Goal: Task Accomplishment & Management: Understand process/instructions

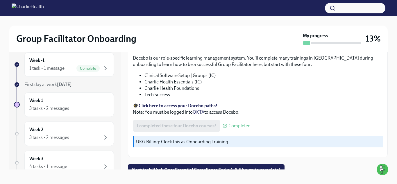
scroll to position [10, 0]
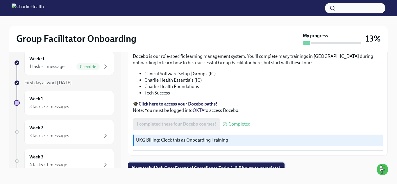
click at [194, 166] on span "Next task : Week One: Essential Compliance Tasks (~6.5 hours to complete)" at bounding box center [206, 169] width 149 height 6
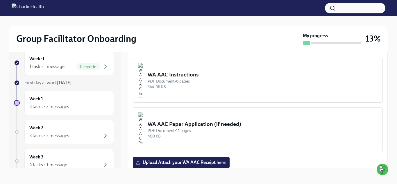
scroll to position [458, 0]
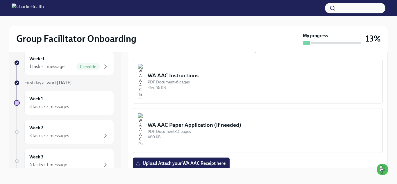
click at [198, 79] on div "PDF Document • 6 pages" at bounding box center [263, 82] width 230 height 6
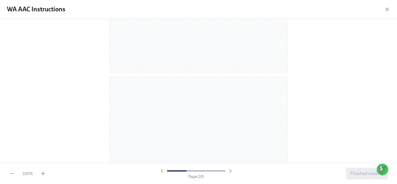
scroll to position [0, 0]
click at [387, 8] on icon "button" at bounding box center [388, 9] width 6 height 6
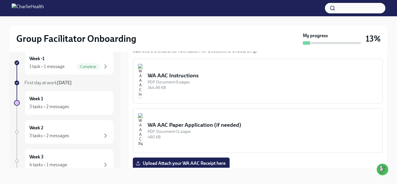
click at [179, 85] on div "344.66 KB" at bounding box center [263, 88] width 230 height 6
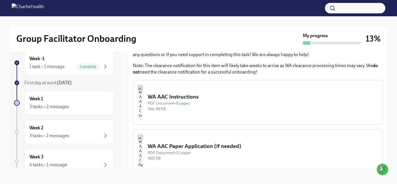
scroll to position [441, 0]
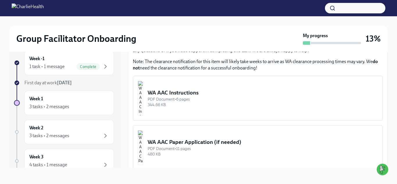
click at [292, 96] on div "WA AAC Instructions" at bounding box center [263, 93] width 230 height 8
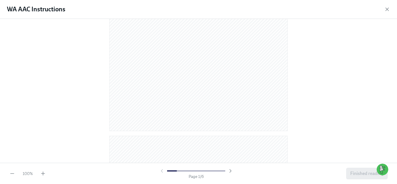
scroll to position [0, 0]
click at [385, 13] on div "WA AAC Instructions" at bounding box center [198, 9] width 397 height 19
click at [388, 10] on icon "button" at bounding box center [387, 9] width 3 height 3
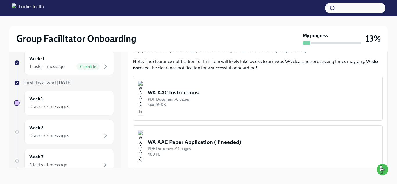
click at [207, 144] on div "WA AAC Paper Application (if needed)" at bounding box center [263, 142] width 230 height 8
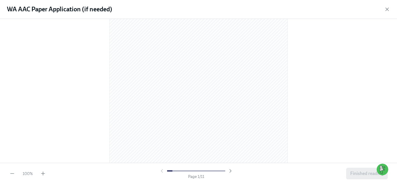
scroll to position [49, 0]
click at [386, 11] on icon "button" at bounding box center [388, 9] width 6 height 6
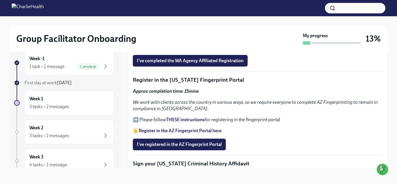
scroll to position [578, 0]
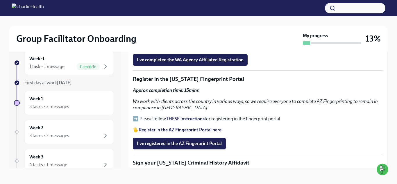
click at [191, 120] on strong "THESE instructions" at bounding box center [185, 119] width 39 height 6
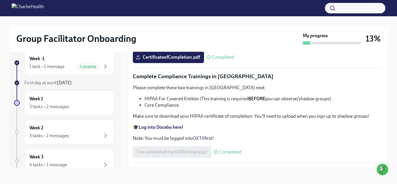
scroll to position [1355, 0]
